Goal: Transaction & Acquisition: Purchase product/service

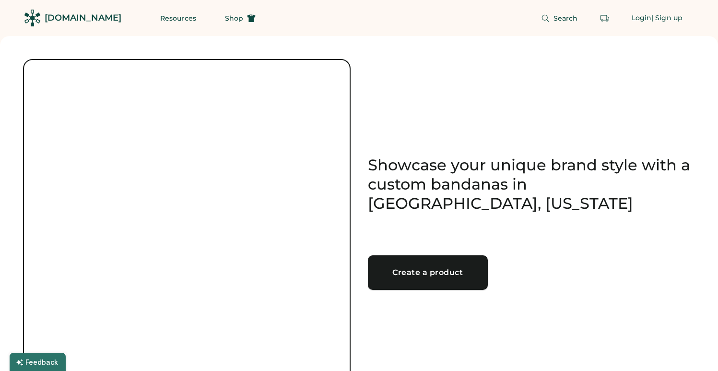
click at [423, 269] on div "Create a product" at bounding box center [427, 273] width 97 height 8
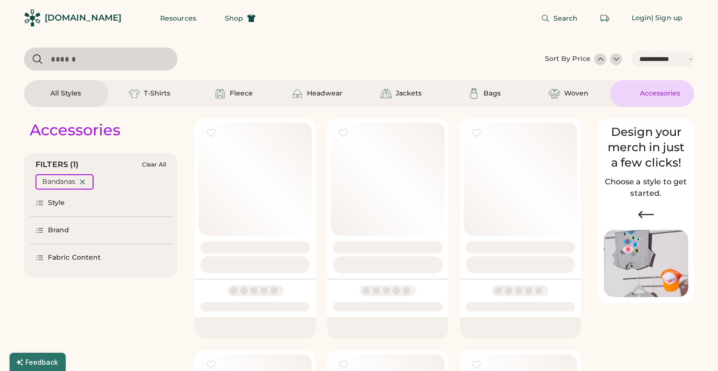
select select "*****"
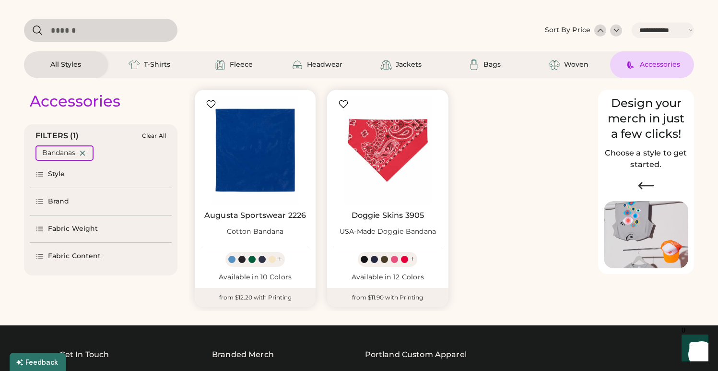
select select "*****"
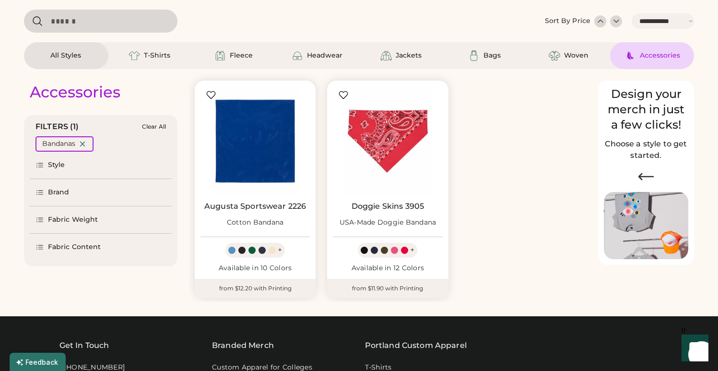
scroll to position [50, 0]
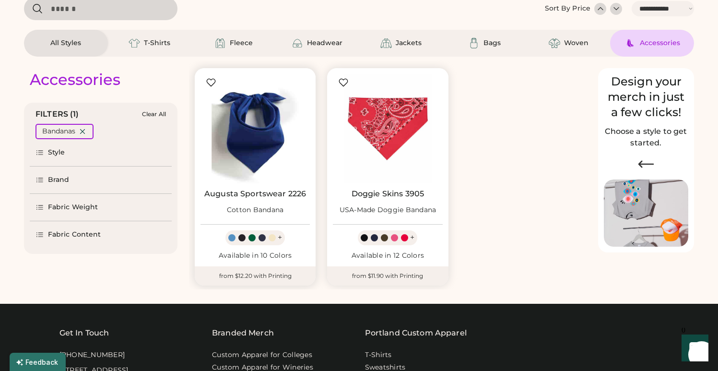
click at [261, 149] on img at bounding box center [255, 128] width 109 height 109
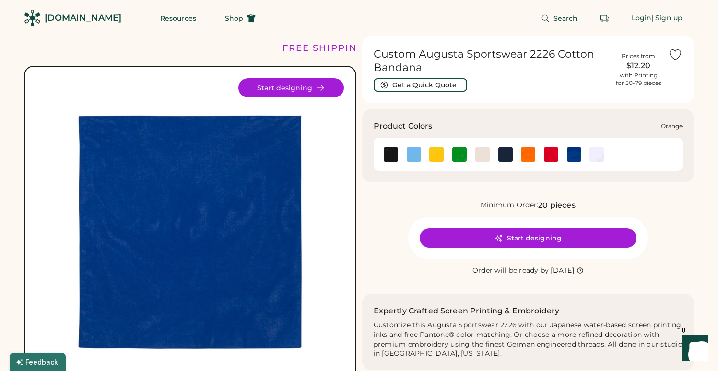
click at [526, 155] on img at bounding box center [528, 154] width 14 height 14
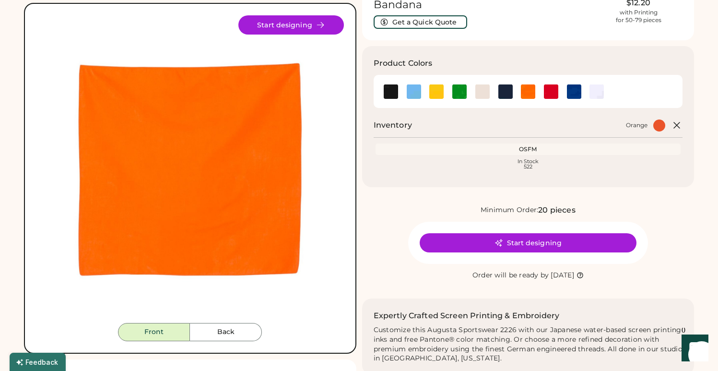
scroll to position [63, 0]
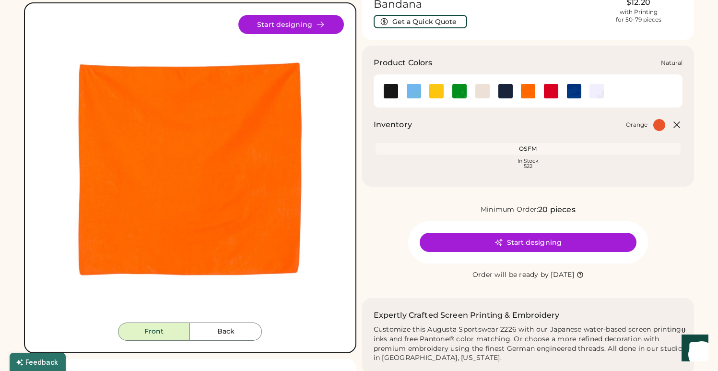
click at [486, 100] on div at bounding box center [482, 91] width 23 height 22
click at [483, 93] on img at bounding box center [482, 91] width 14 height 14
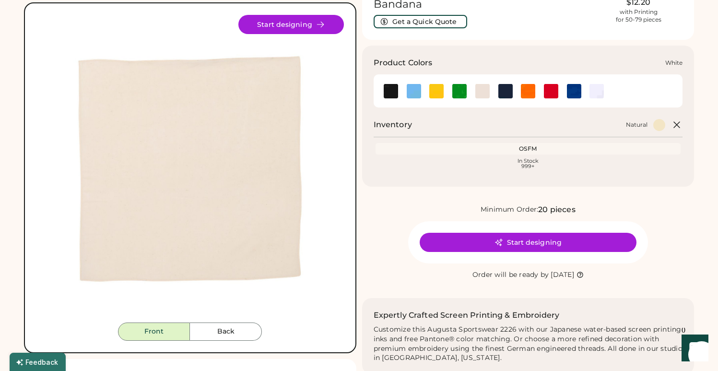
click at [598, 92] on img at bounding box center [597, 91] width 14 height 14
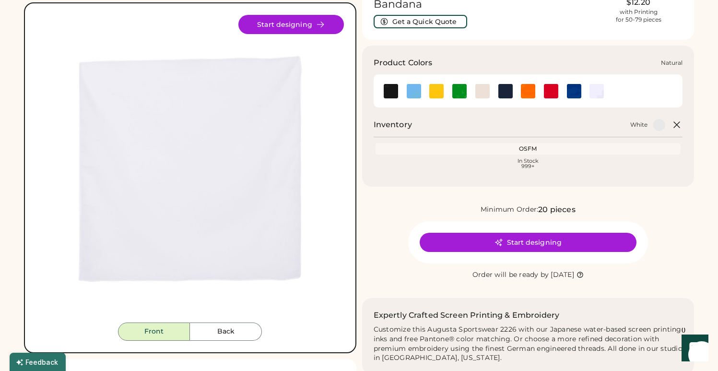
click at [480, 93] on img at bounding box center [482, 91] width 14 height 14
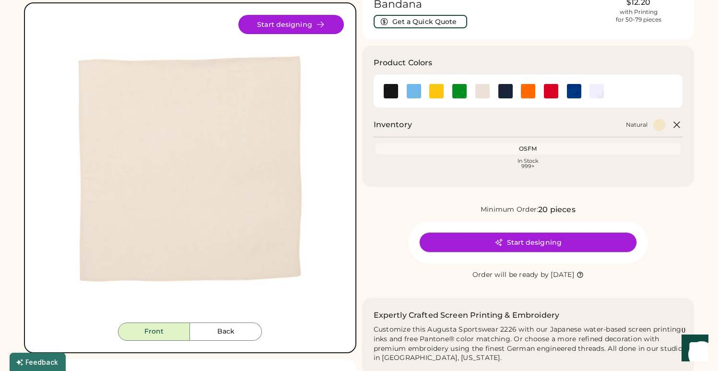
click at [533, 245] on button "Start designing" at bounding box center [528, 242] width 217 height 19
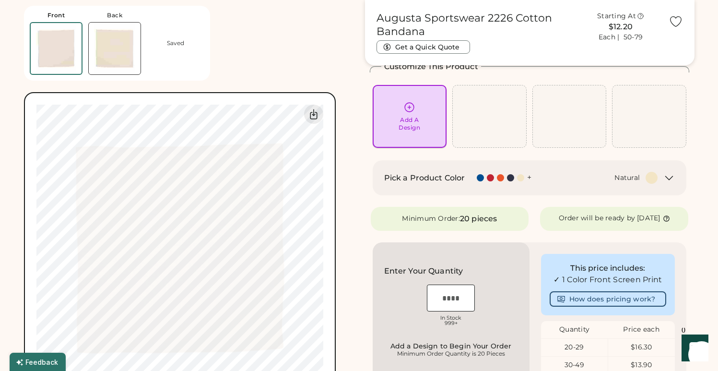
scroll to position [53, 0]
click at [419, 111] on div "Add A Design" at bounding box center [409, 115] width 61 height 30
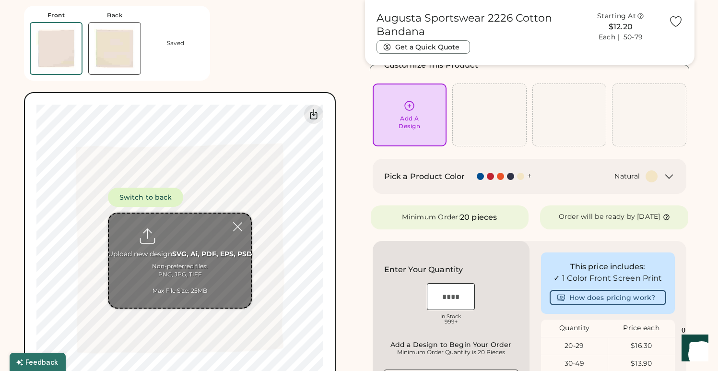
click at [177, 233] on input "file" at bounding box center [180, 260] width 142 height 94
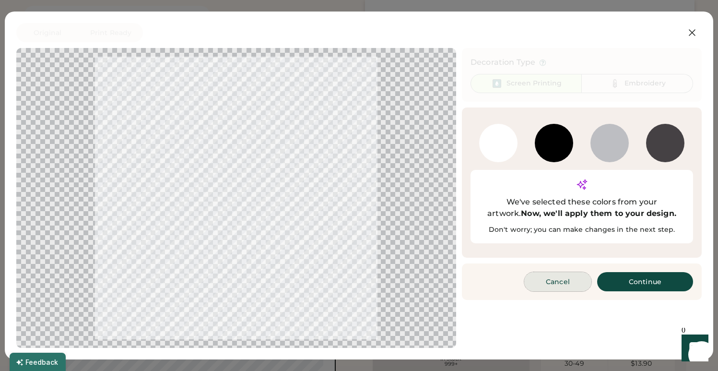
click at [559, 272] on button "Cancel" at bounding box center [557, 281] width 67 height 19
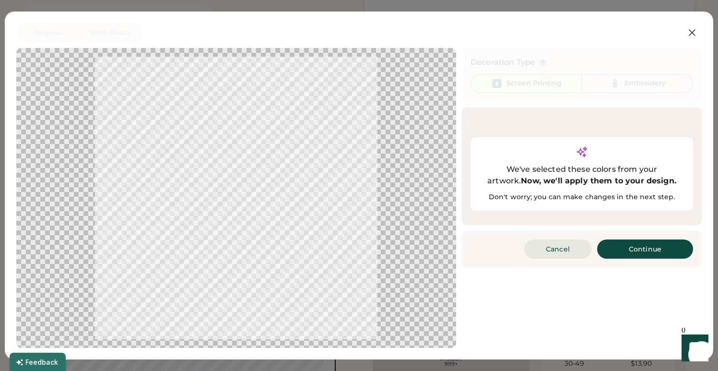
click at [559, 239] on button "Cancel" at bounding box center [557, 248] width 67 height 19
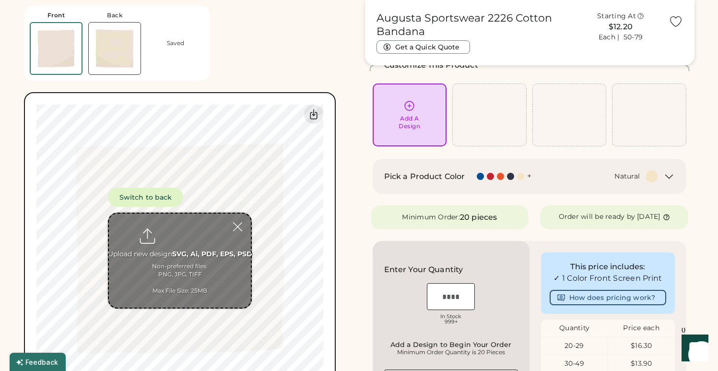
click at [186, 232] on input "file" at bounding box center [180, 260] width 142 height 94
type input "**********"
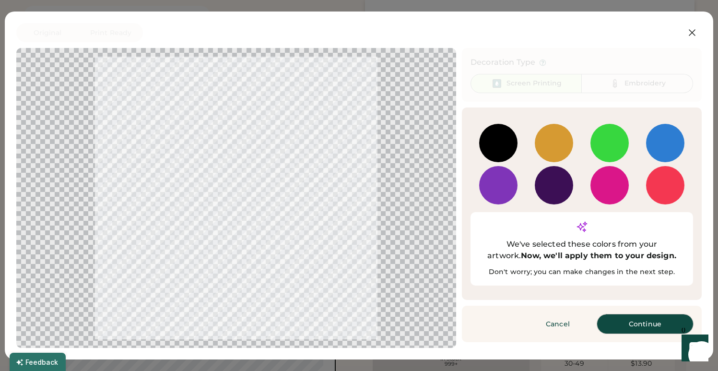
click at [640, 314] on button "Continue" at bounding box center [645, 323] width 96 height 19
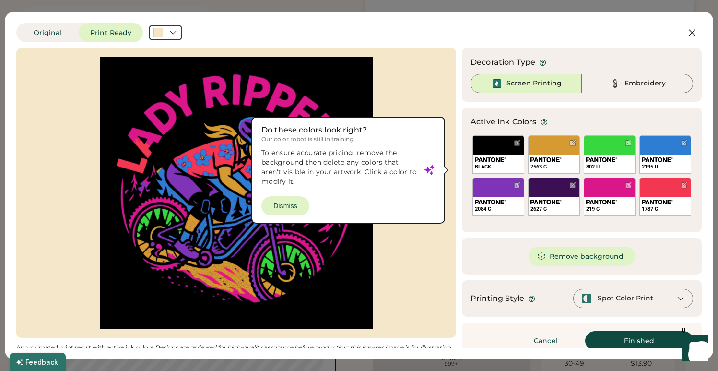
click at [294, 204] on div at bounding box center [236, 193] width 423 height 273
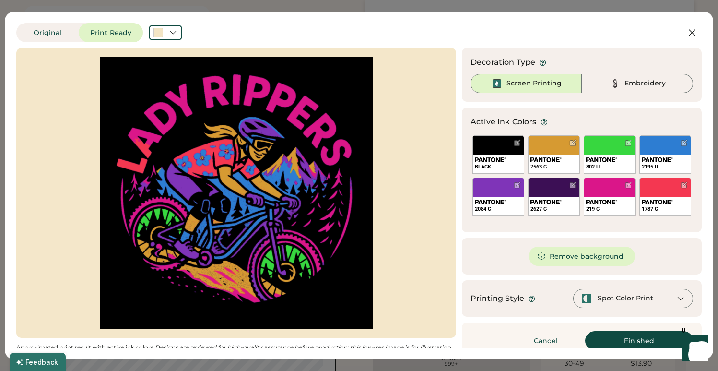
scroll to position [0, 0]
click at [579, 257] on button "Remove background" at bounding box center [582, 256] width 107 height 19
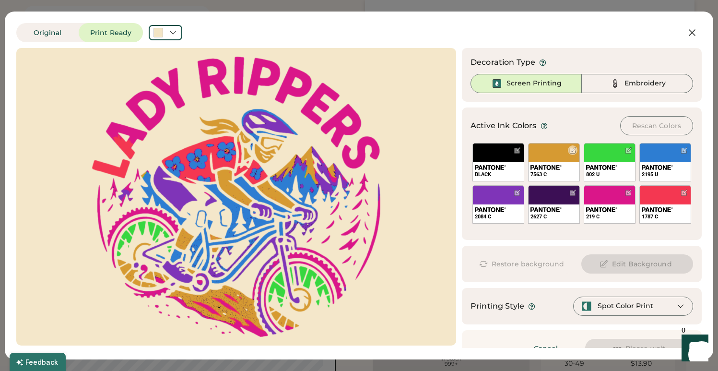
click at [561, 152] on div "7563 C" at bounding box center [554, 162] width 52 height 38
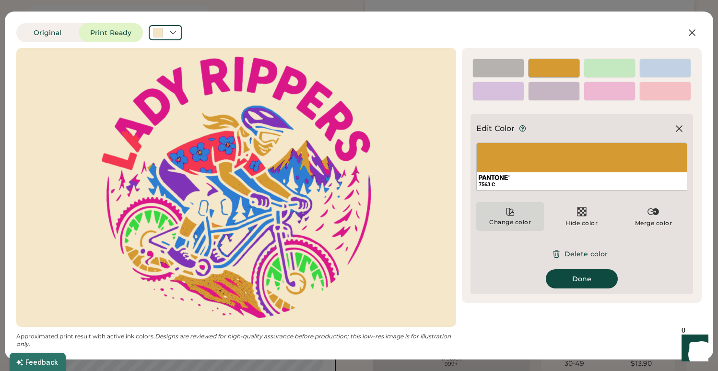
click at [508, 224] on div "Change color" at bounding box center [510, 222] width 43 height 8
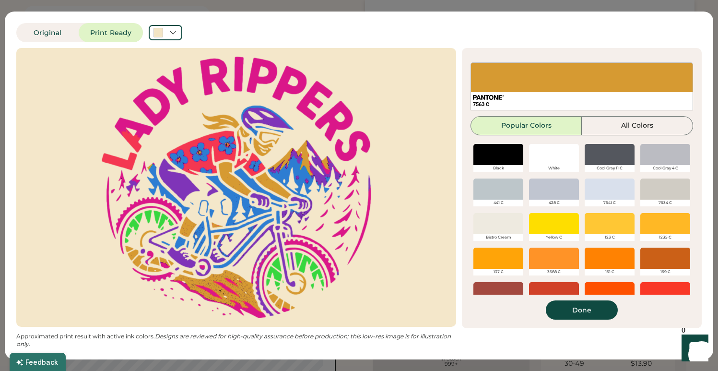
click at [610, 225] on div at bounding box center [610, 223] width 50 height 21
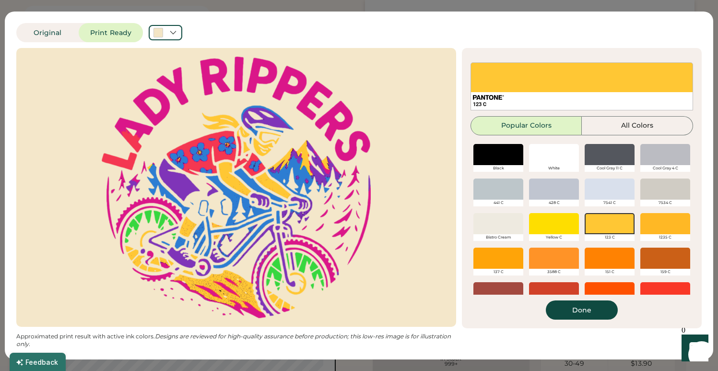
click at [658, 216] on div at bounding box center [665, 223] width 50 height 21
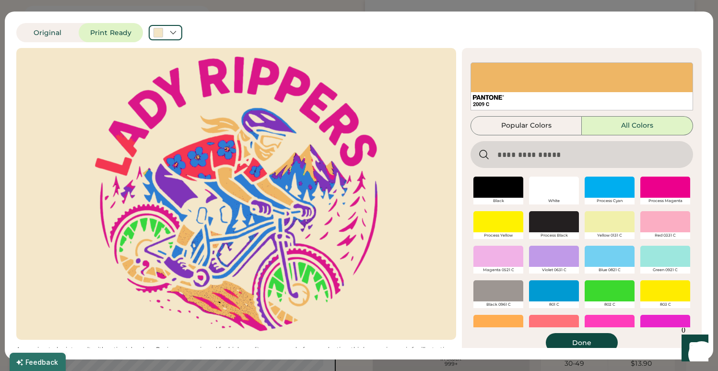
scroll to position [1146, 0]
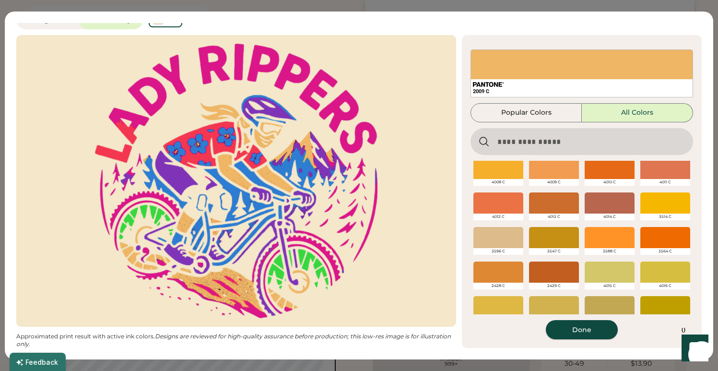
click at [586, 329] on button "Done" at bounding box center [582, 329] width 72 height 19
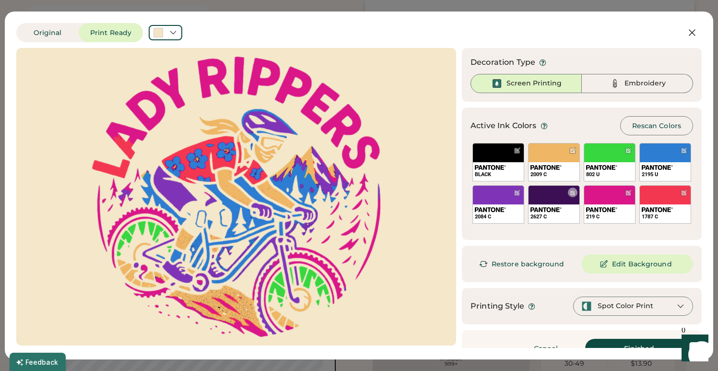
scroll to position [19, 0]
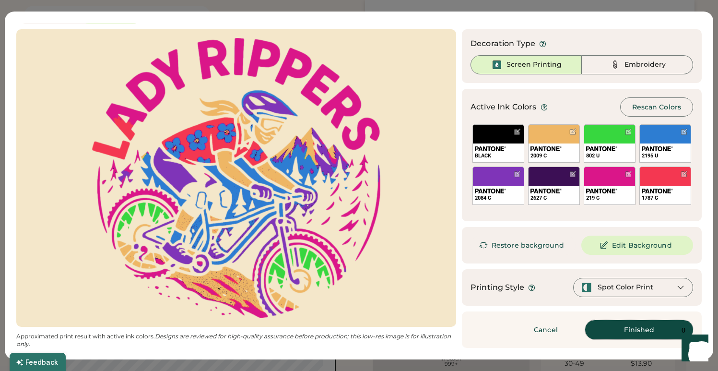
click at [632, 331] on button "Finished" at bounding box center [639, 329] width 108 height 19
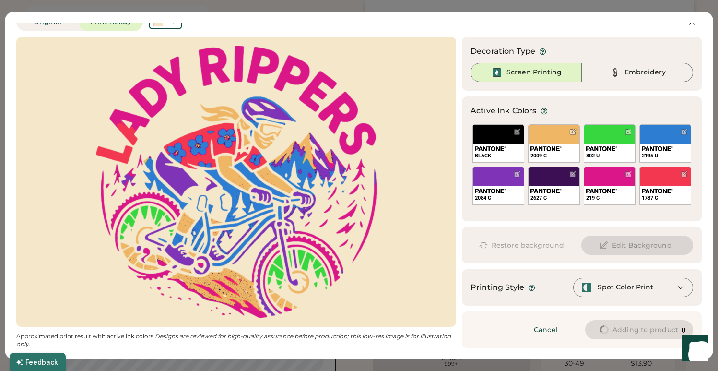
scroll to position [0, 0]
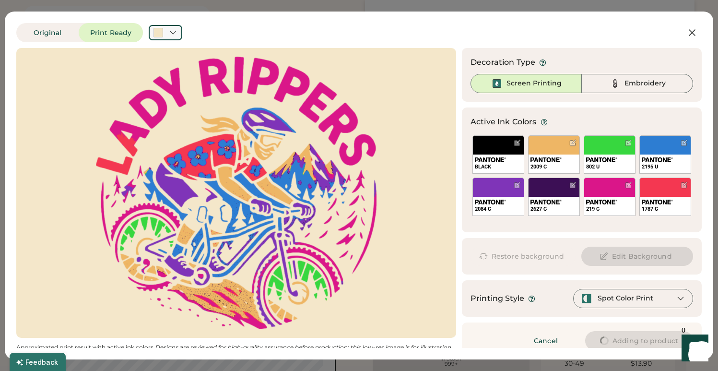
click at [173, 33] on icon at bounding box center [172, 32] width 5 height 3
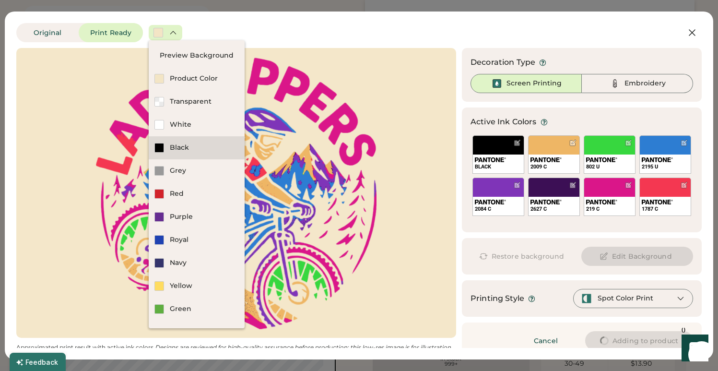
click at [177, 147] on div "Black" at bounding box center [204, 148] width 69 height 10
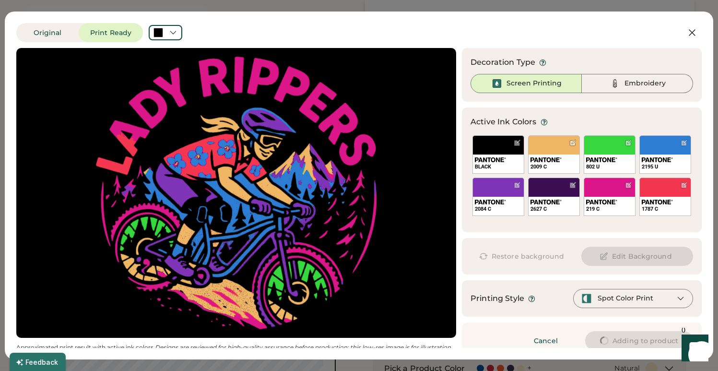
type input "****"
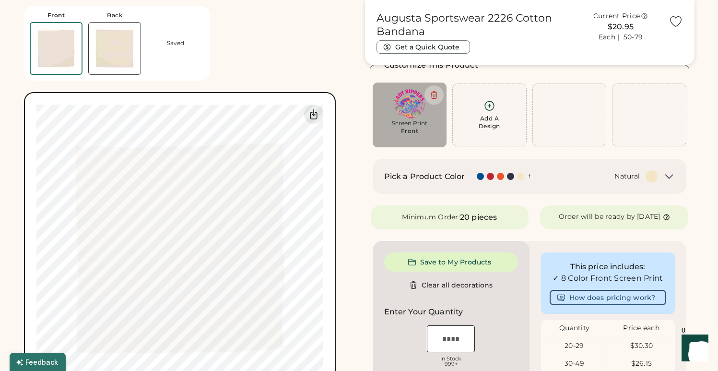
type input "****"
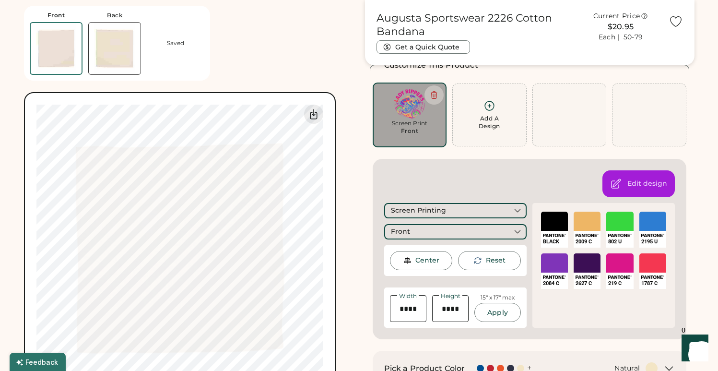
type input "*****"
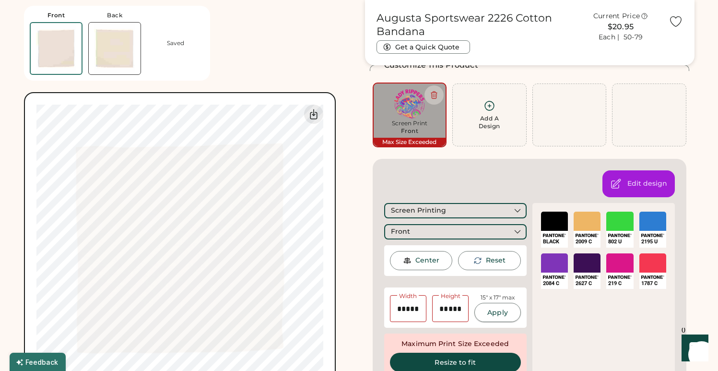
click at [492, 311] on button "Apply" at bounding box center [497, 312] width 46 height 19
type input "*****"
click at [460, 362] on button "Resize to fit" at bounding box center [455, 362] width 131 height 19
type input "*****"
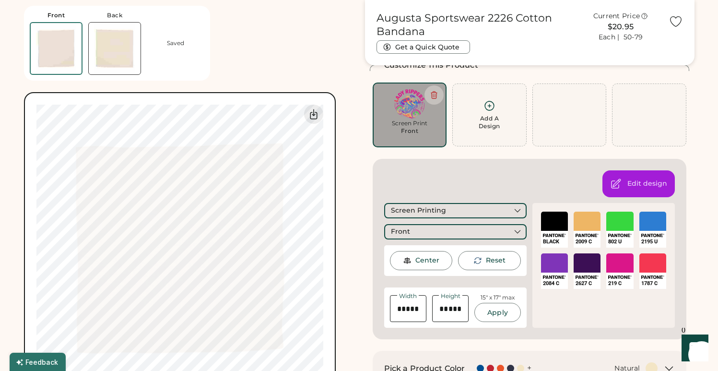
type input "*****"
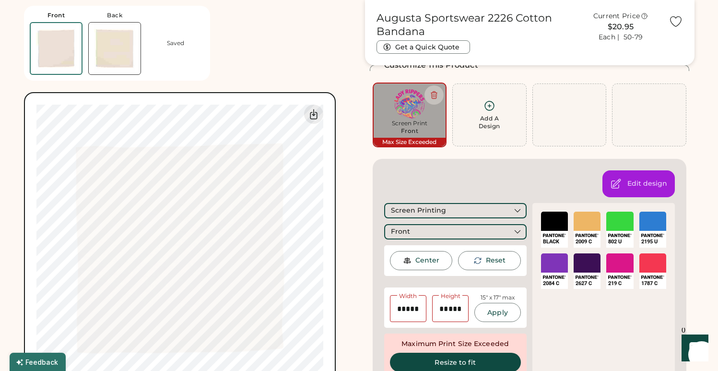
type input "*****"
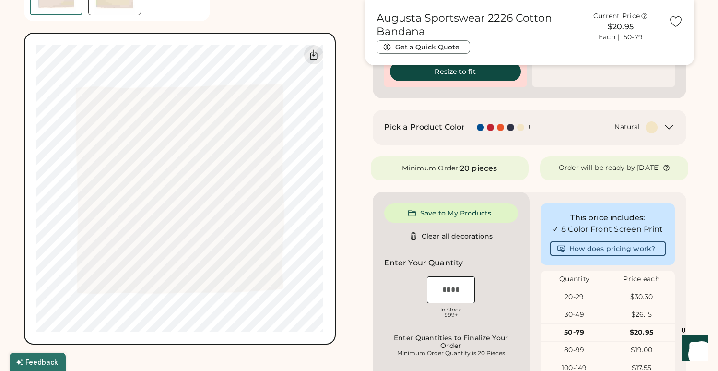
scroll to position [348, 0]
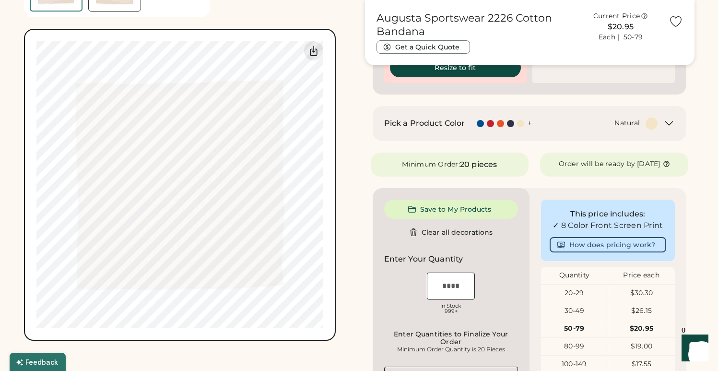
click at [650, 126] on div at bounding box center [652, 124] width 12 height 12
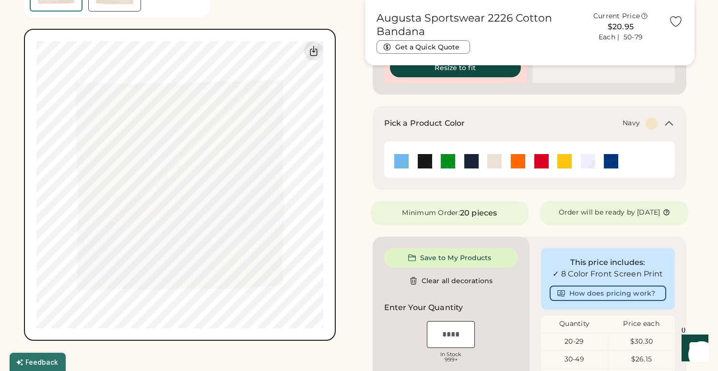
click at [474, 161] on img at bounding box center [471, 161] width 14 height 14
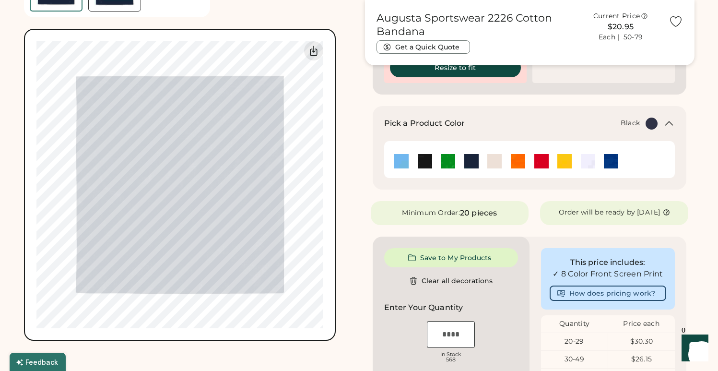
click at [427, 161] on img at bounding box center [425, 161] width 14 height 14
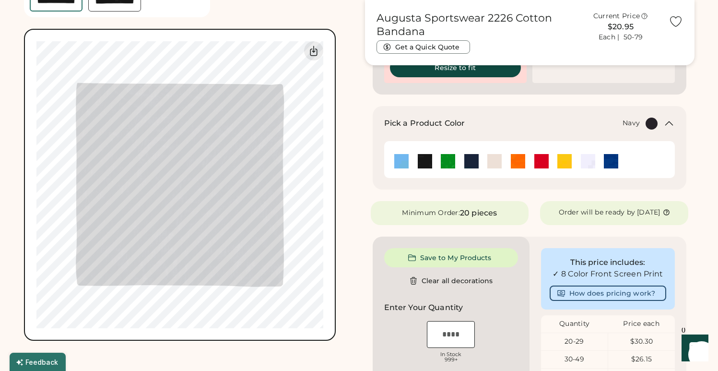
click at [476, 161] on img at bounding box center [471, 161] width 14 height 14
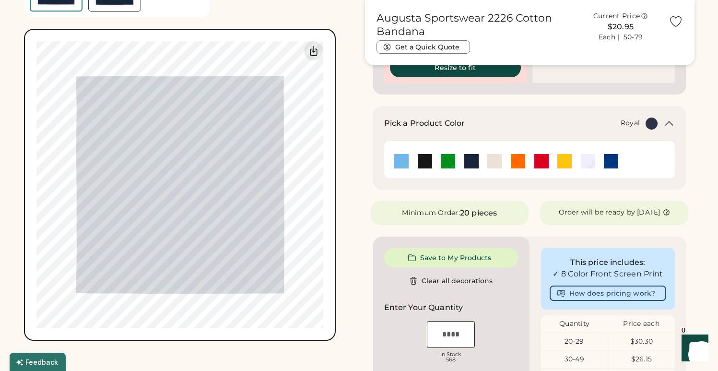
click at [615, 162] on img at bounding box center [611, 161] width 14 height 14
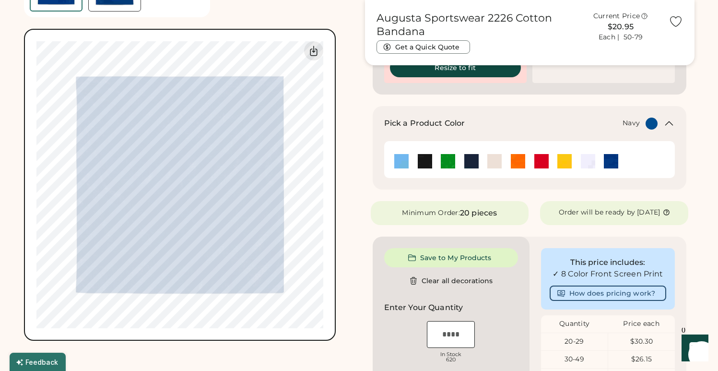
click at [472, 162] on img at bounding box center [471, 161] width 14 height 14
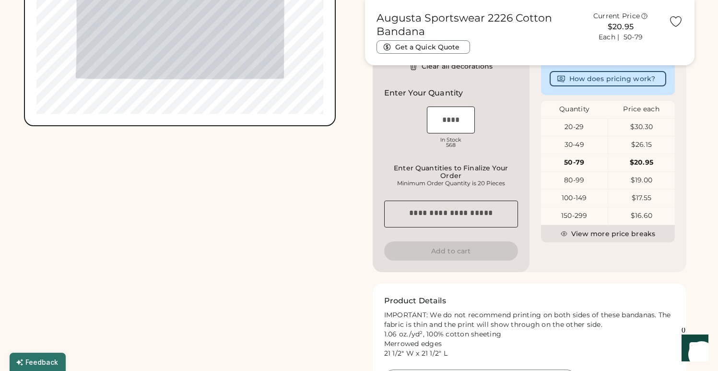
scroll to position [561, 0]
click at [576, 133] on div "20-29" at bounding box center [574, 128] width 67 height 10
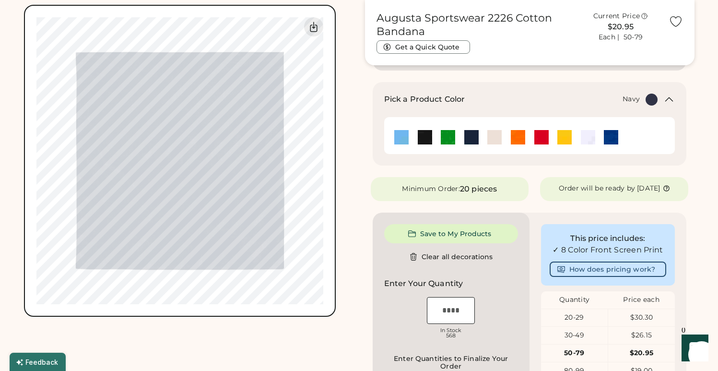
scroll to position [371, 0]
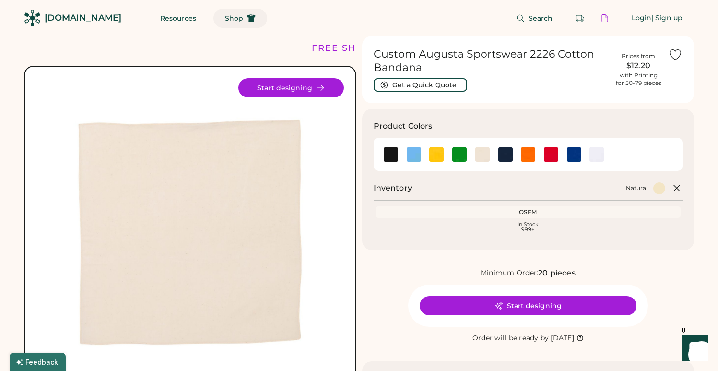
click at [225, 19] on span "Shop" at bounding box center [234, 18] width 18 height 7
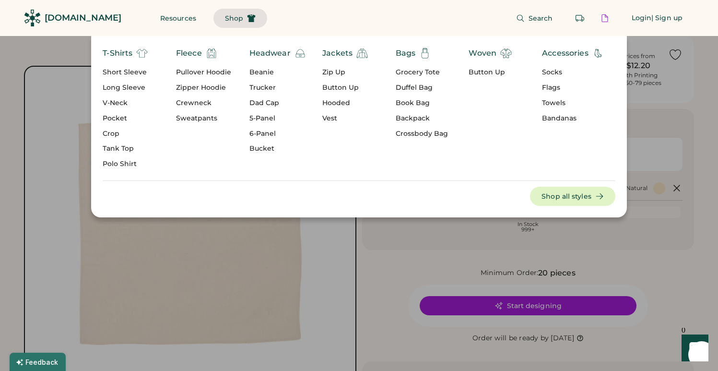
click at [261, 135] on div "6-Panel" at bounding box center [277, 134] width 57 height 10
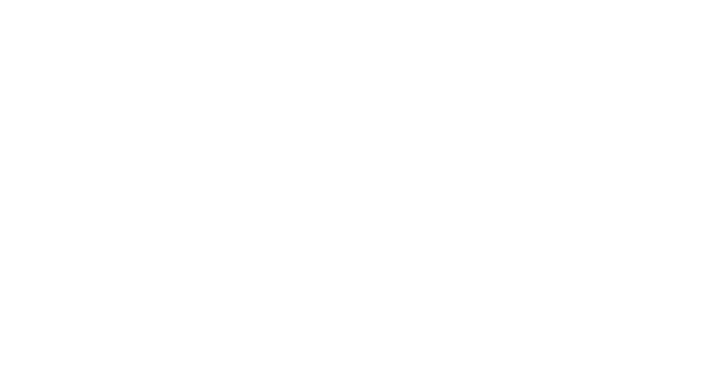
select select "*****"
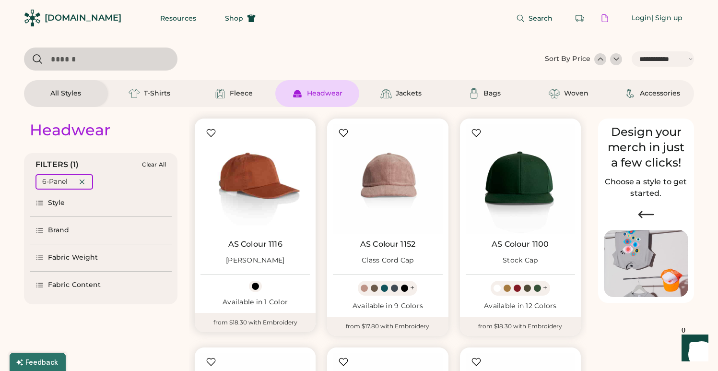
scroll to position [99, 0]
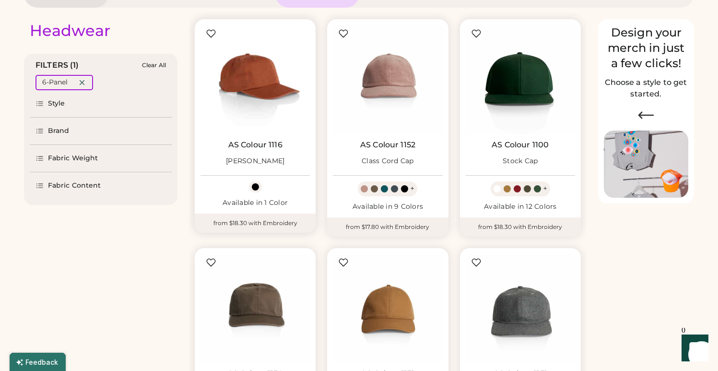
select select "*****"
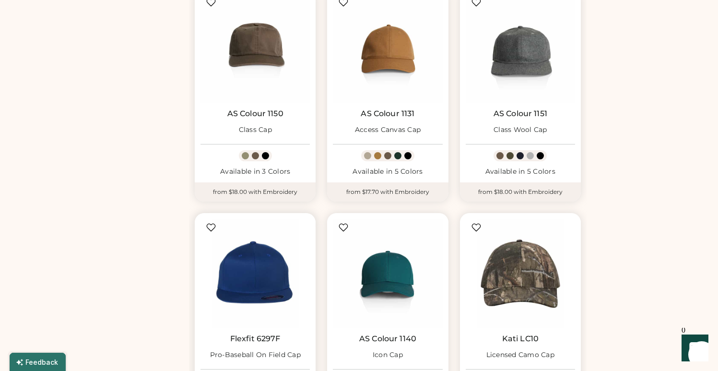
scroll to position [0, 0]
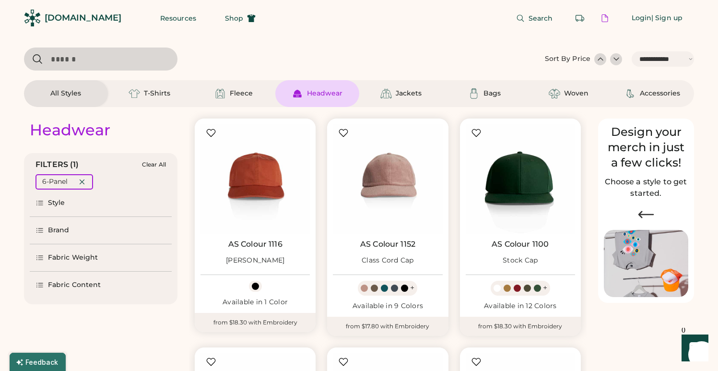
click at [314, 92] on div "Headwear" at bounding box center [325, 94] width 36 height 10
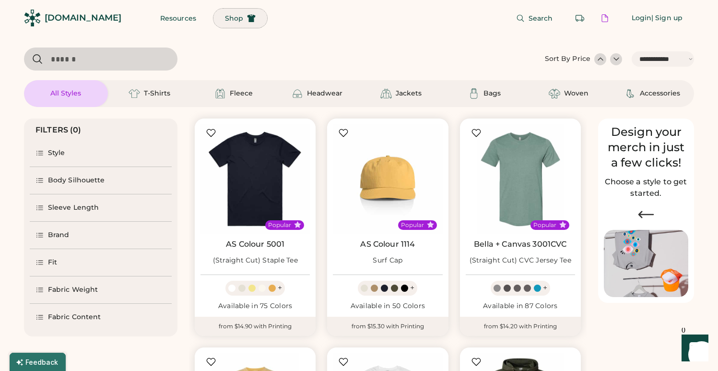
click at [225, 15] on span "Shop" at bounding box center [234, 18] width 18 height 7
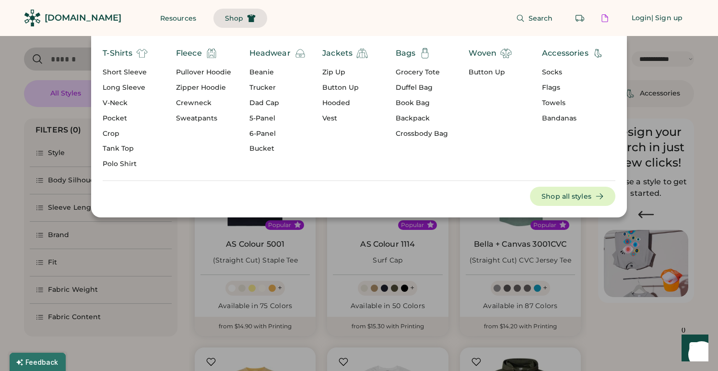
click at [268, 101] on div "Dad Cap" at bounding box center [277, 103] width 57 height 10
select select "*"
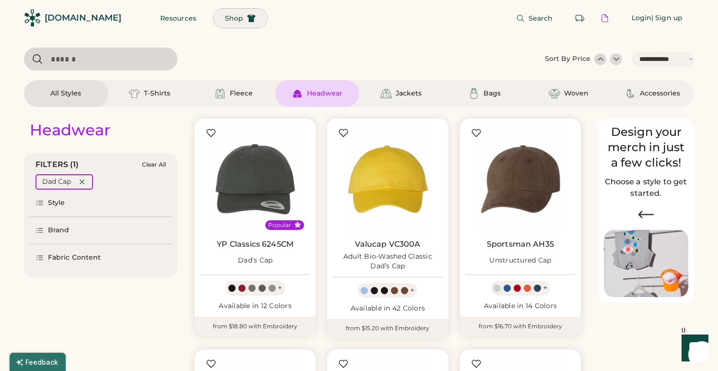
click at [225, 15] on span "Shop" at bounding box center [234, 18] width 18 height 7
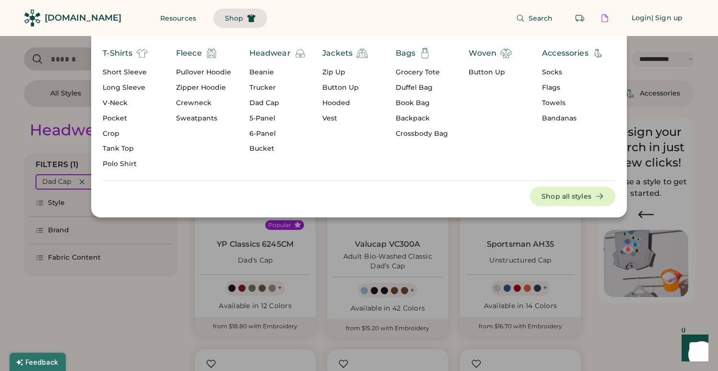
click at [264, 121] on div "5-Panel" at bounding box center [277, 119] width 57 height 10
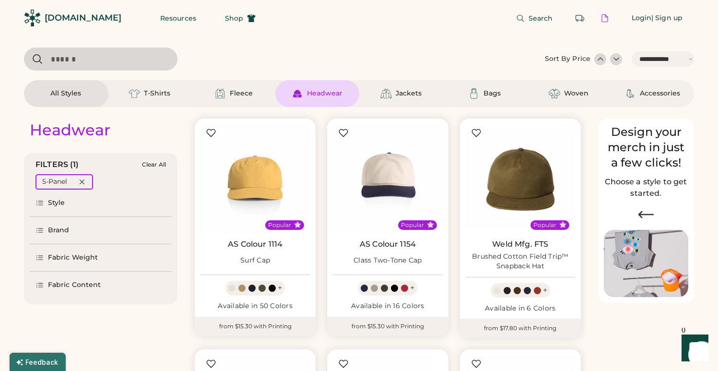
click at [38, 288] on icon at bounding box center [40, 285] width 9 height 9
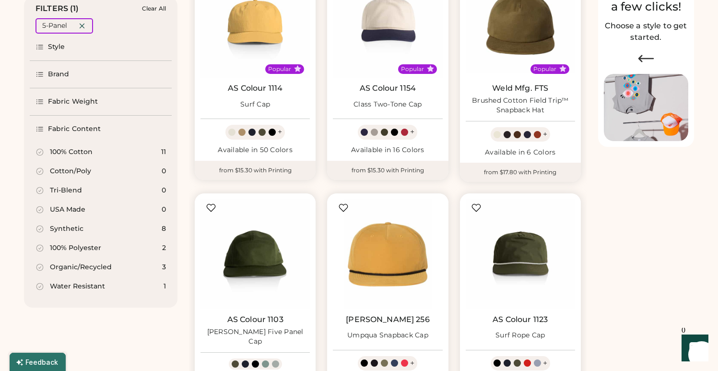
scroll to position [159, 0]
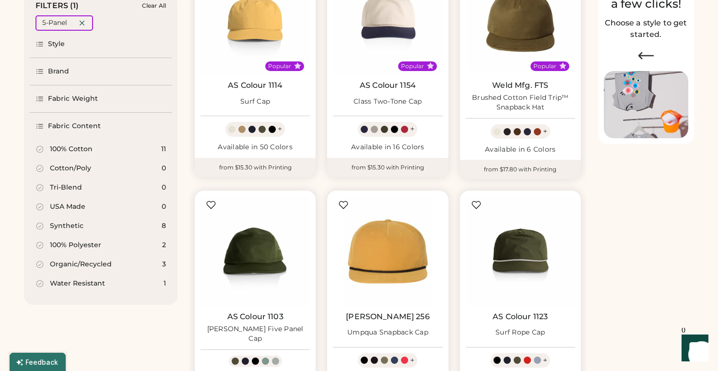
click at [48, 280] on div "Water Resistant" at bounding box center [71, 284] width 70 height 10
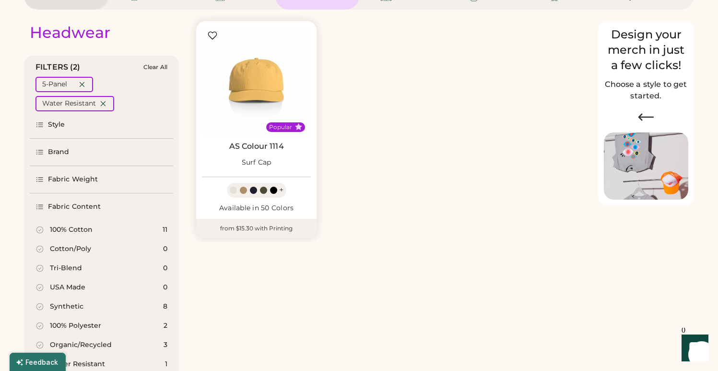
scroll to position [92, 0]
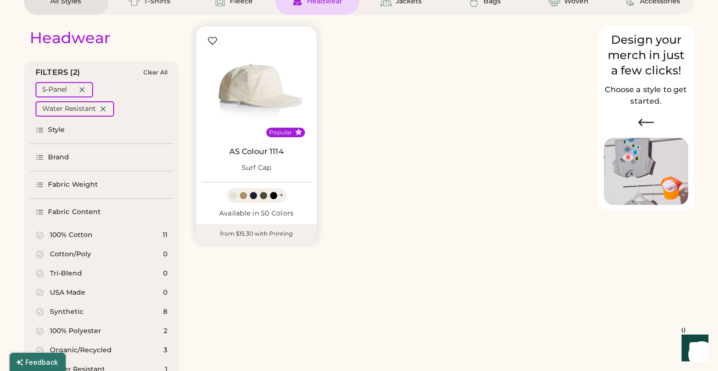
click at [248, 83] on img at bounding box center [256, 86] width 109 height 109
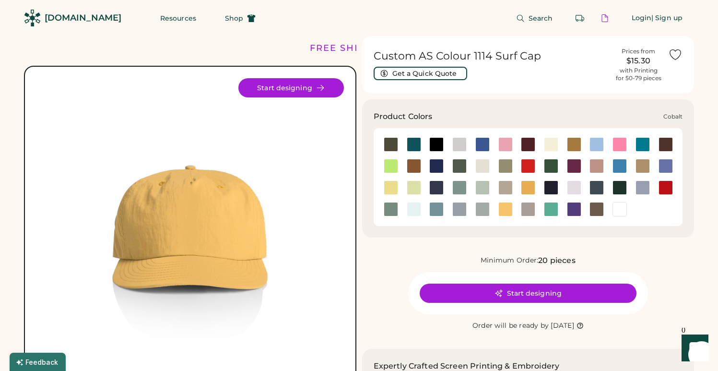
click at [440, 166] on div at bounding box center [436, 166] width 14 height 14
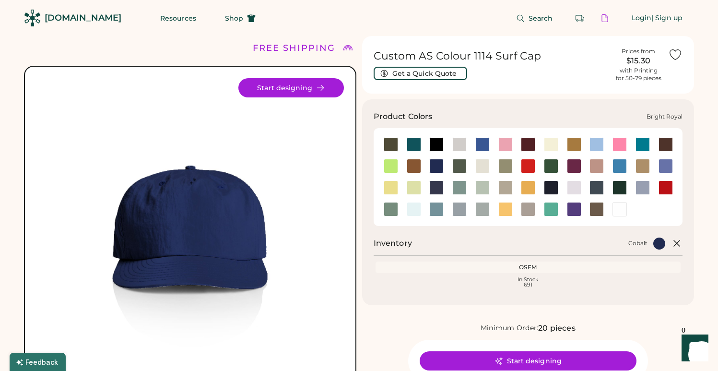
click at [484, 143] on div at bounding box center [482, 144] width 14 height 14
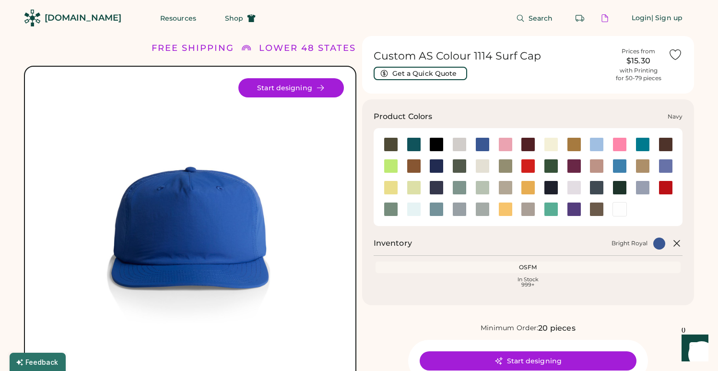
click at [556, 186] on div at bounding box center [551, 187] width 14 height 14
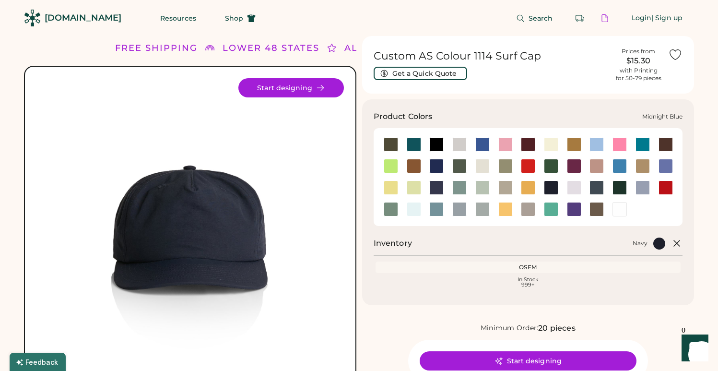
click at [441, 189] on div at bounding box center [436, 187] width 14 height 14
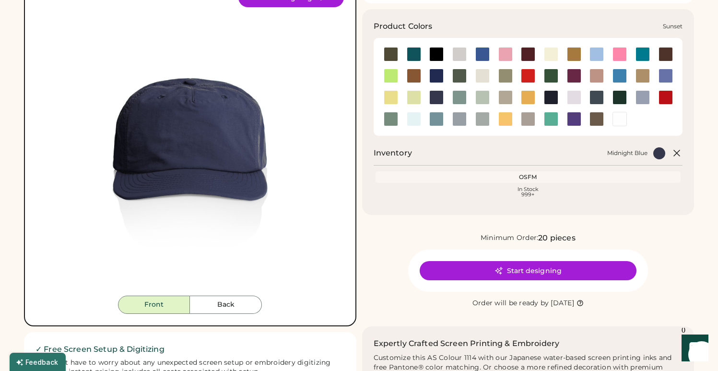
scroll to position [102, 0]
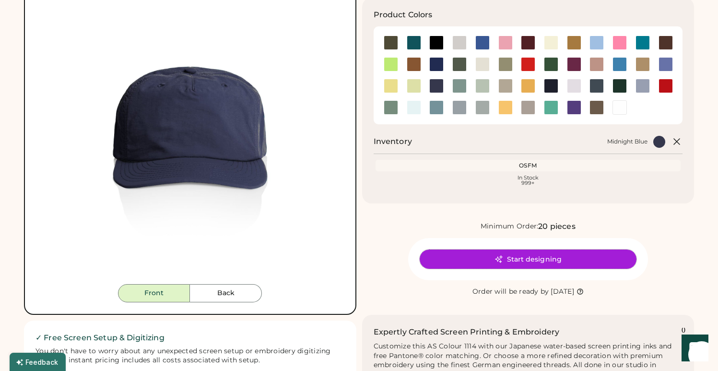
click at [528, 258] on button "Start designing" at bounding box center [528, 258] width 217 height 19
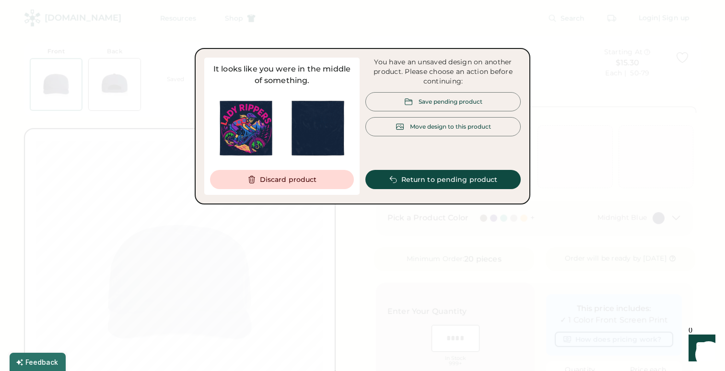
click at [429, 100] on div "Save pending product" at bounding box center [451, 101] width 64 height 8
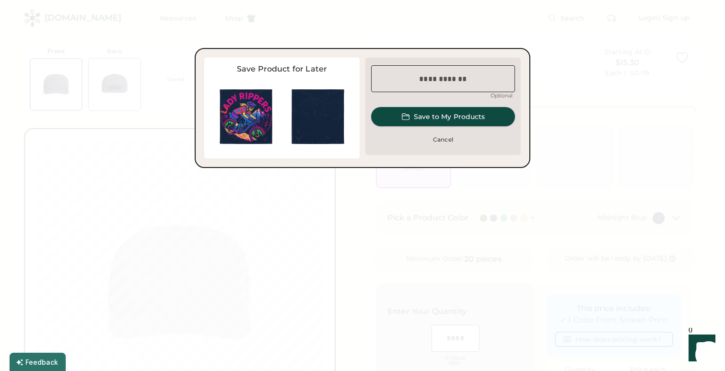
click at [462, 114] on button "Save to My Products" at bounding box center [443, 116] width 144 height 19
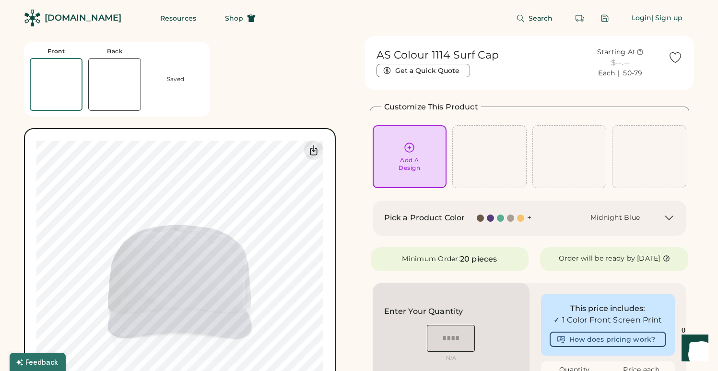
click at [416, 154] on div "Add A Design" at bounding box center [409, 157] width 61 height 30
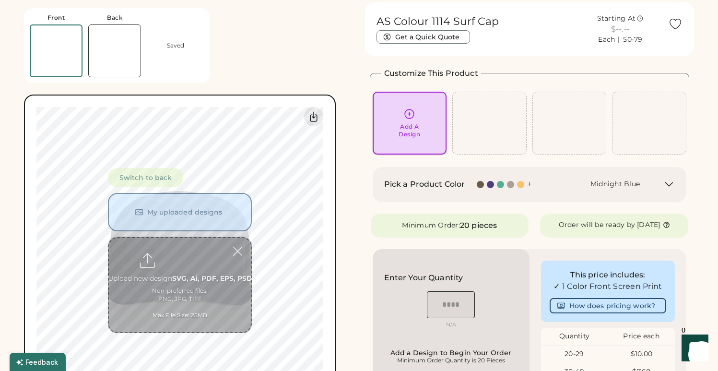
scroll to position [36, 0]
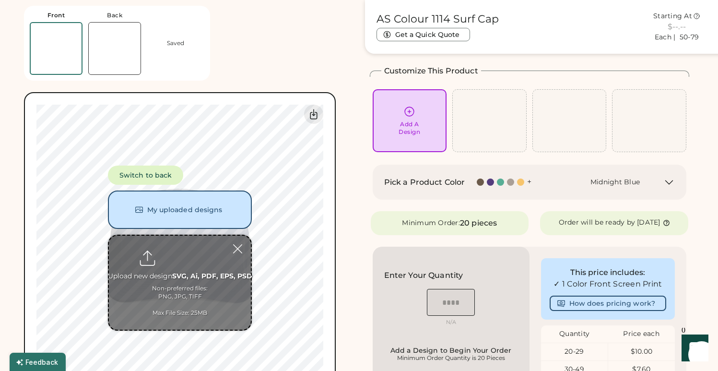
click at [182, 252] on input "file" at bounding box center [180, 283] width 142 height 94
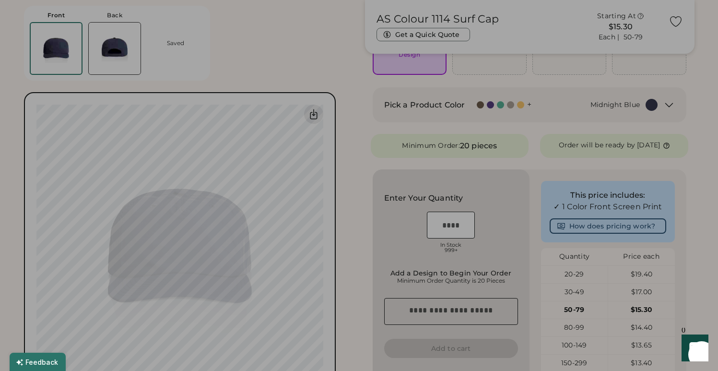
scroll to position [130, 0]
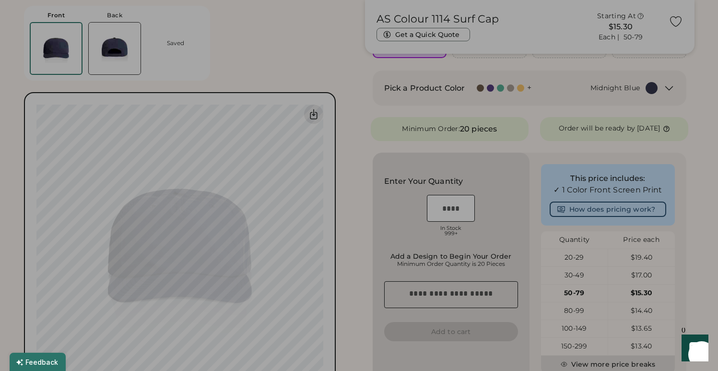
click at [323, 56] on div at bounding box center [359, 185] width 718 height 371
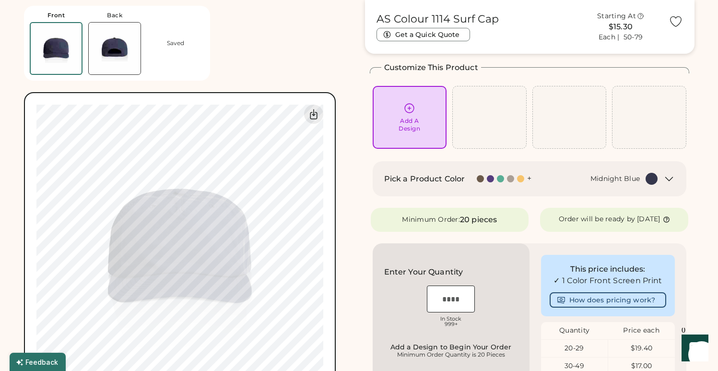
scroll to position [0, 0]
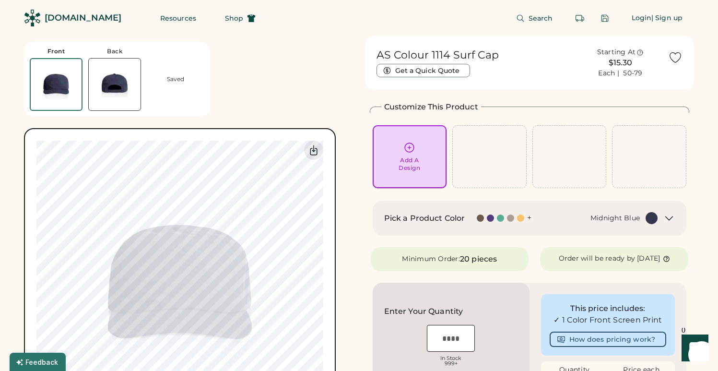
click at [417, 157] on div "Add A Design" at bounding box center [410, 163] width 22 height 15
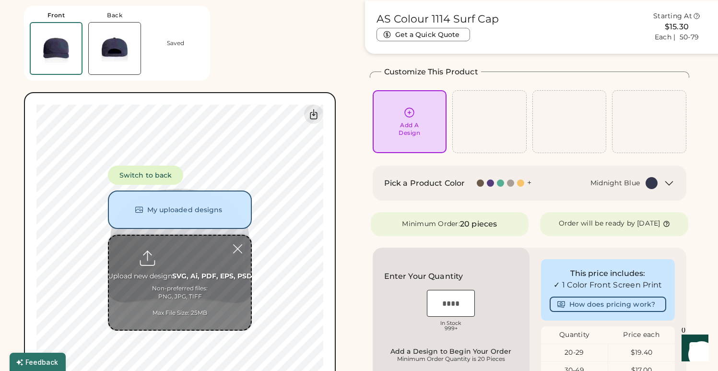
scroll to position [36, 0]
click at [178, 255] on input "file" at bounding box center [180, 283] width 142 height 94
type input "**********"
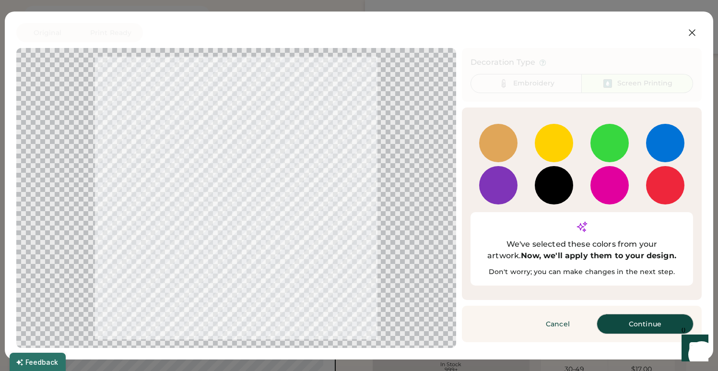
click at [644, 314] on button "Continue" at bounding box center [645, 323] width 96 height 19
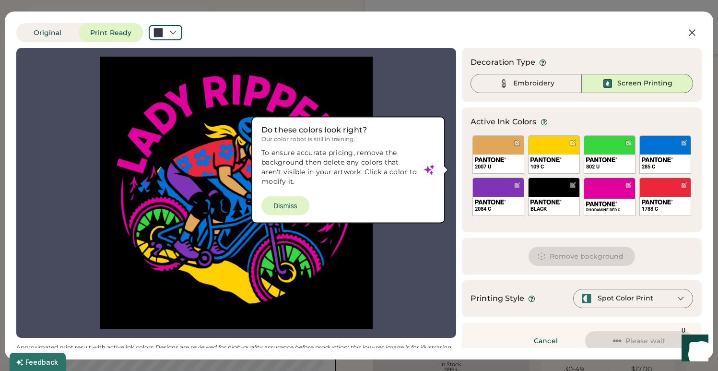
click at [296, 205] on div at bounding box center [236, 193] width 423 height 273
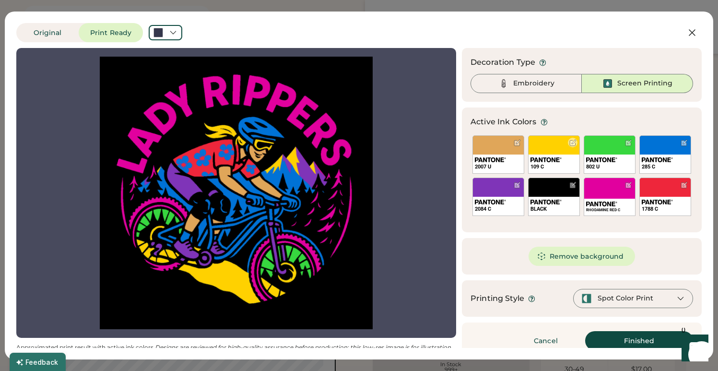
click at [545, 143] on div "109 C" at bounding box center [554, 154] width 52 height 38
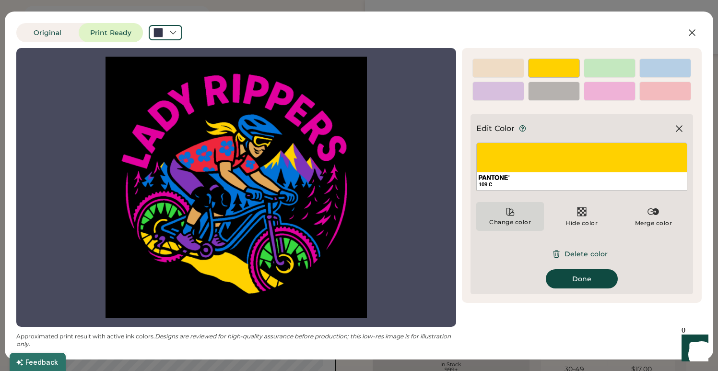
click at [520, 221] on div "Change color" at bounding box center [510, 222] width 43 height 8
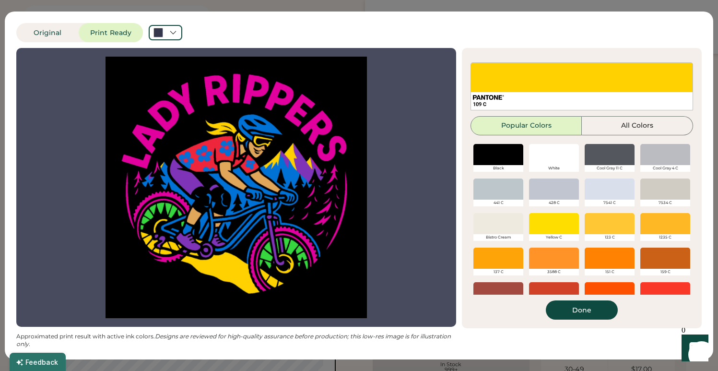
click at [563, 153] on div at bounding box center [554, 154] width 50 height 21
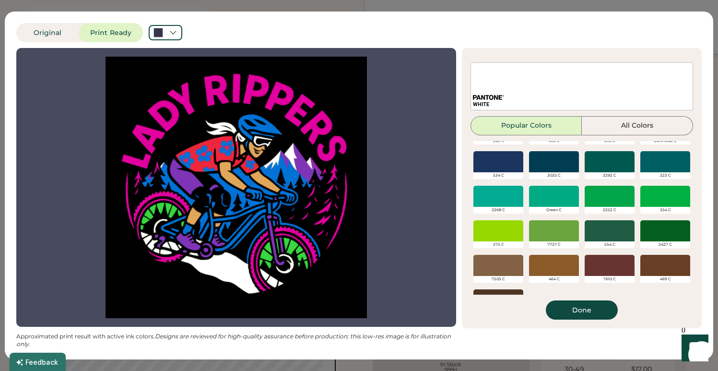
scroll to position [365, 0]
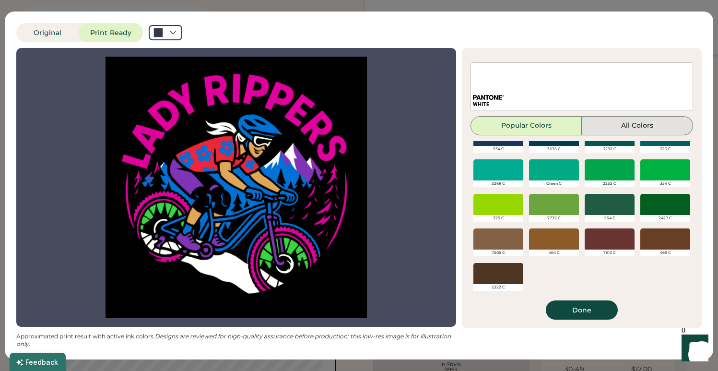
click at [639, 124] on button "All Colors" at bounding box center [637, 125] width 111 height 19
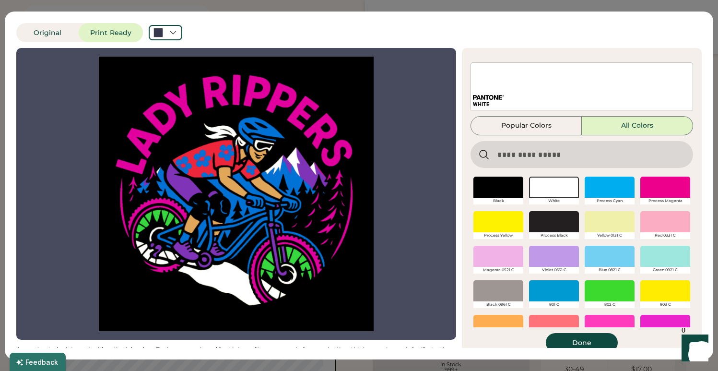
click at [597, 216] on div at bounding box center [610, 221] width 50 height 21
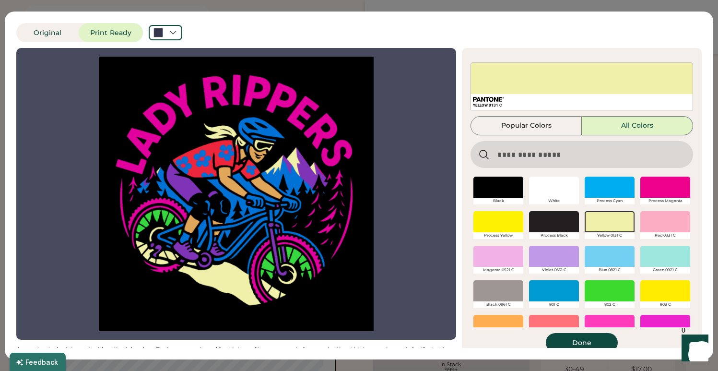
click at [599, 287] on div at bounding box center [610, 290] width 50 height 21
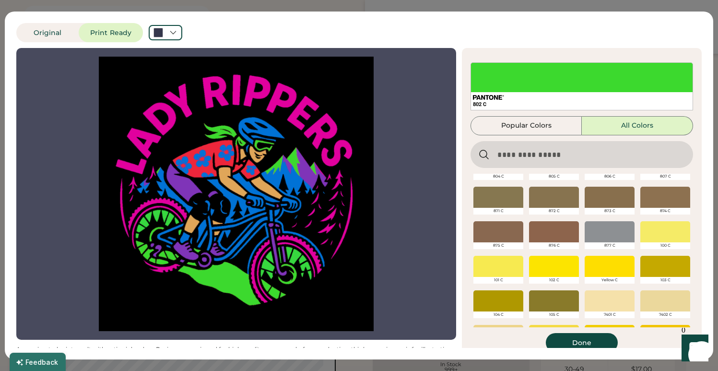
scroll to position [109, 0]
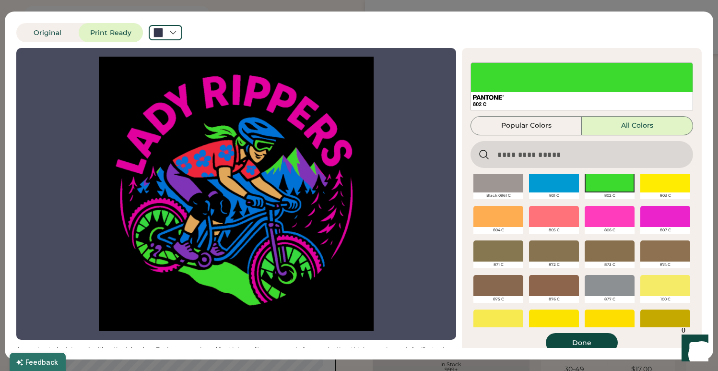
click at [536, 210] on div at bounding box center [554, 216] width 50 height 21
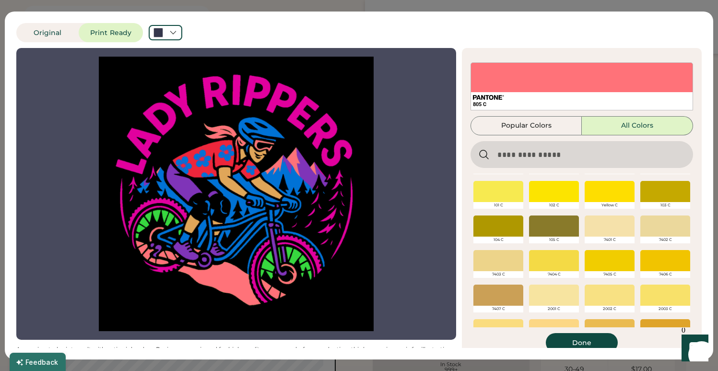
scroll to position [244, 0]
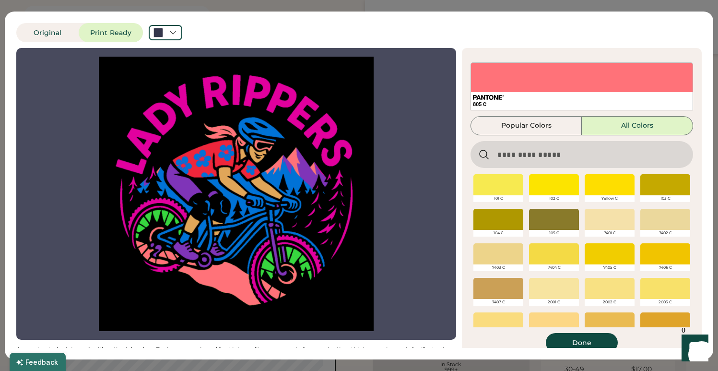
click at [596, 221] on div at bounding box center [610, 219] width 50 height 21
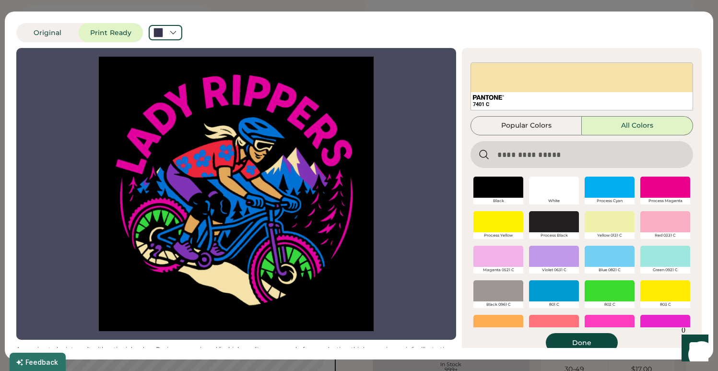
scroll to position [0, 0]
click at [42, 31] on button "Original" at bounding box center [47, 32] width 62 height 19
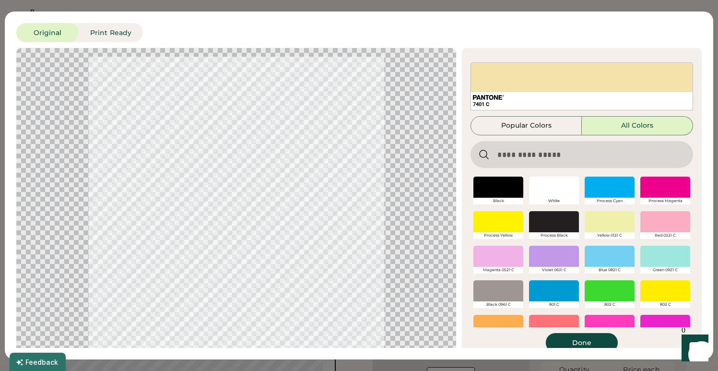
click at [581, 342] on button "Done" at bounding box center [582, 342] width 72 height 19
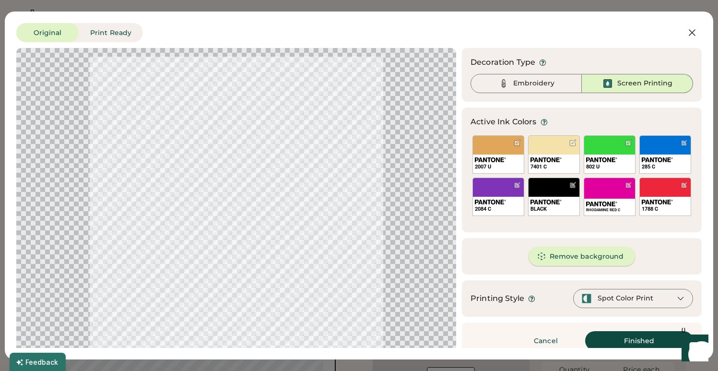
click at [582, 255] on button "Remove background" at bounding box center [582, 256] width 107 height 19
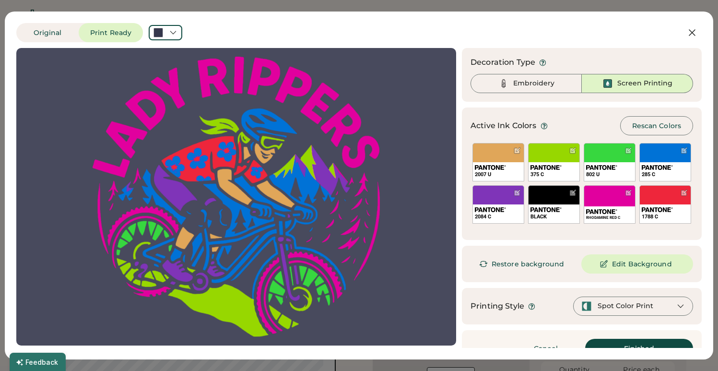
scroll to position [182, 0]
